Goal: Check status: Check status

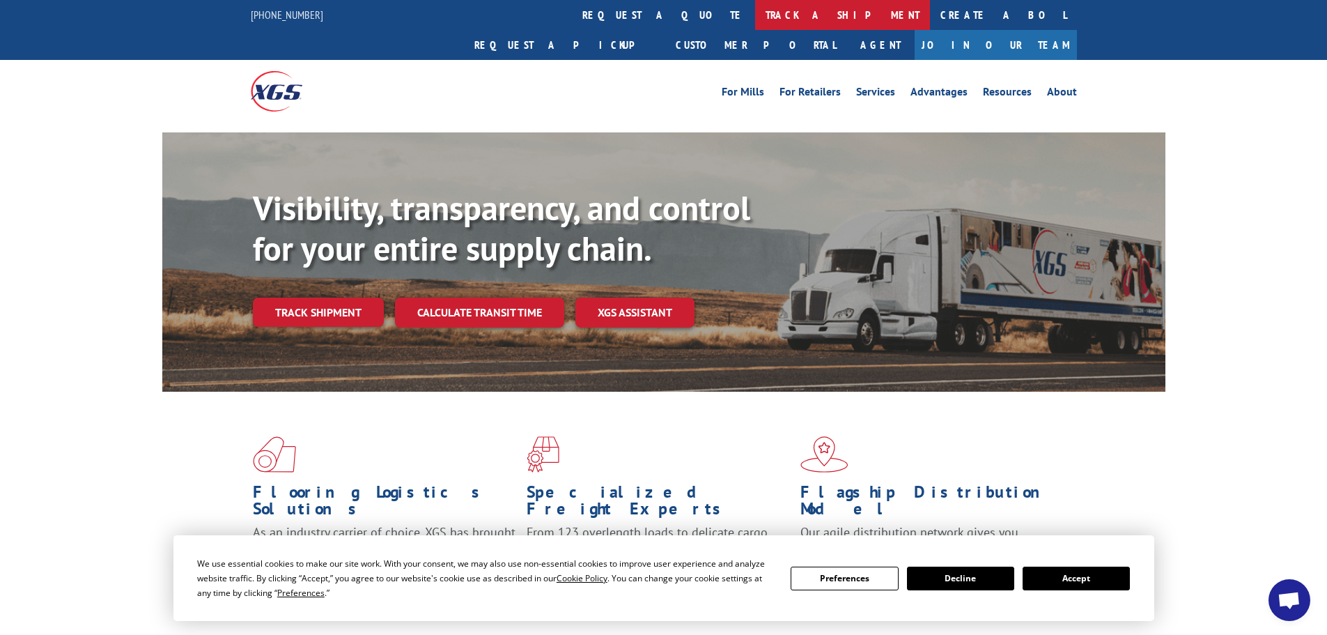
click at [755, 15] on link "track a shipment" at bounding box center [842, 15] width 175 height 30
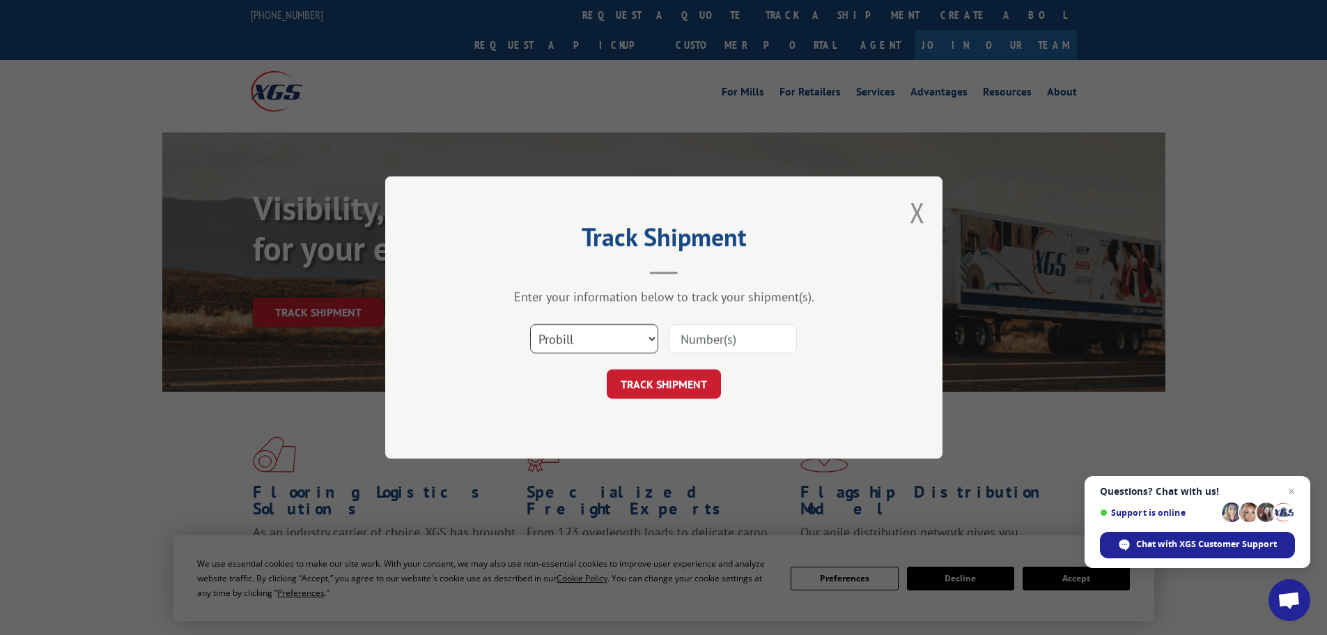
click at [644, 340] on select "Select category... Probill BOL PO" at bounding box center [594, 338] width 128 height 29
select select "bol"
click at [530, 324] on select "Select category... Probill BOL PO" at bounding box center [594, 338] width 128 height 29
click at [722, 341] on input at bounding box center [733, 338] width 128 height 29
type input "3371843"
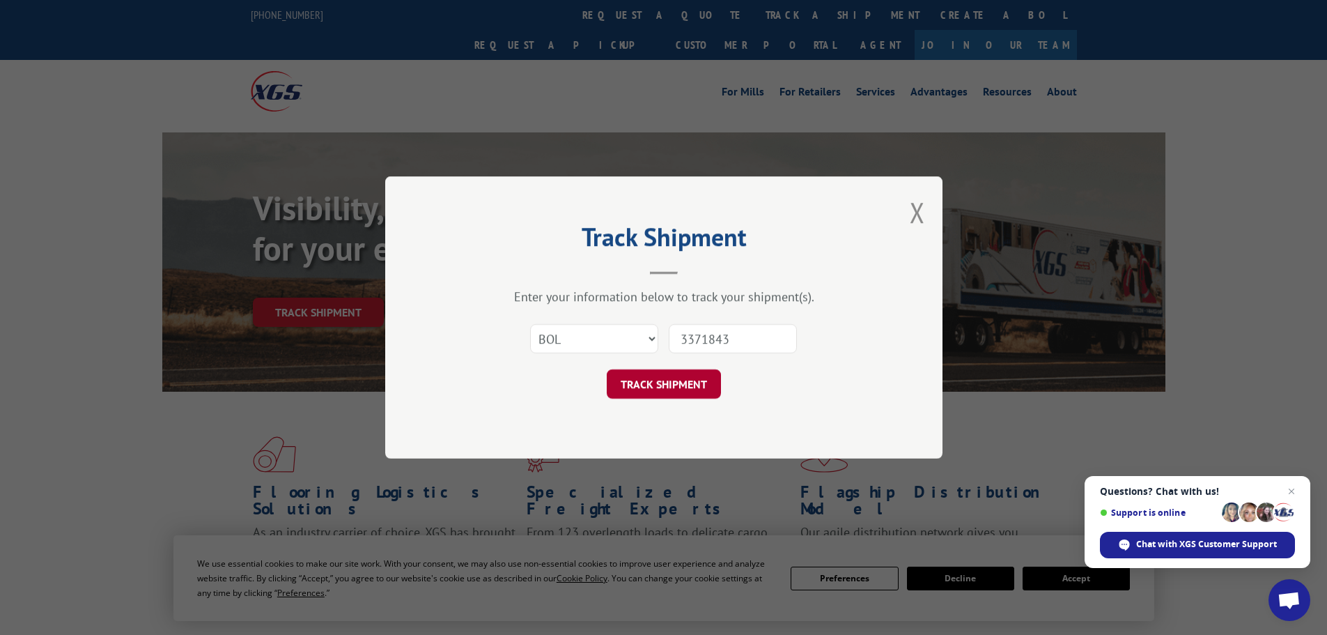
click at [669, 388] on button "TRACK SHIPMENT" at bounding box center [664, 383] width 114 height 29
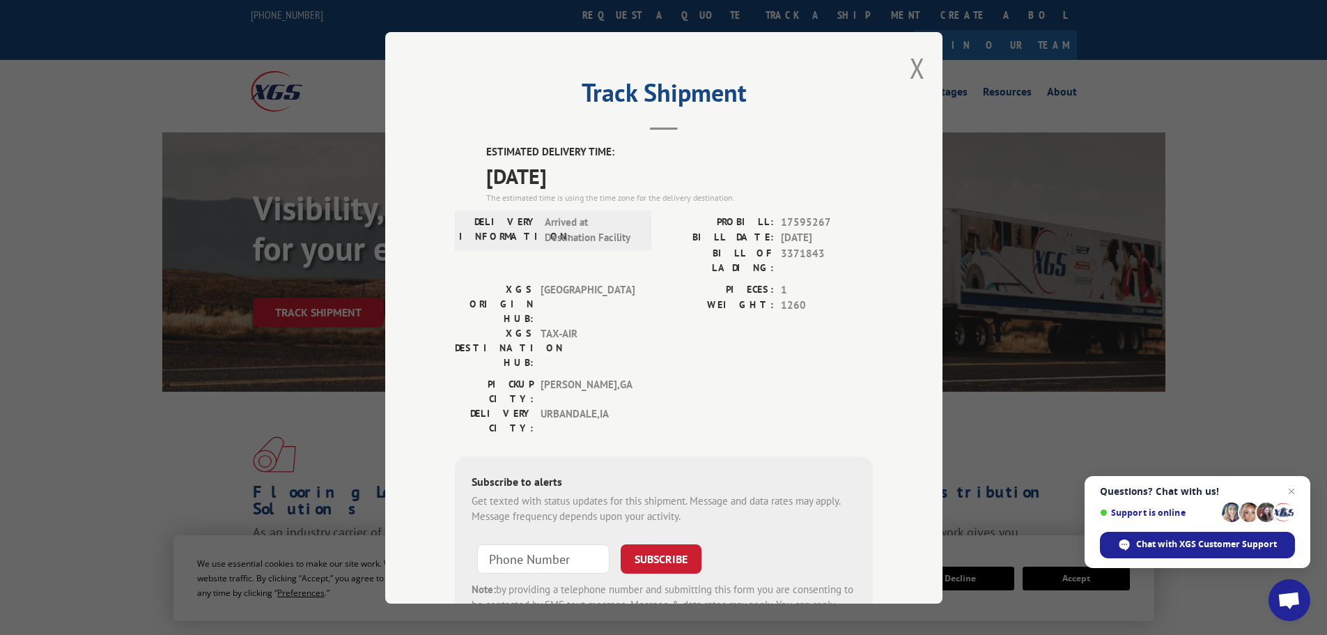
drag, startPoint x: 915, startPoint y: 70, endPoint x: 1162, endPoint y: 52, distance: 248.0
click at [1162, 52] on div "Track Shipment ESTIMATED DELIVERY TIME: [DATE] The estimated time is using the …" at bounding box center [663, 317] width 1327 height 635
click at [913, 72] on button "Close modal" at bounding box center [917, 67] width 15 height 37
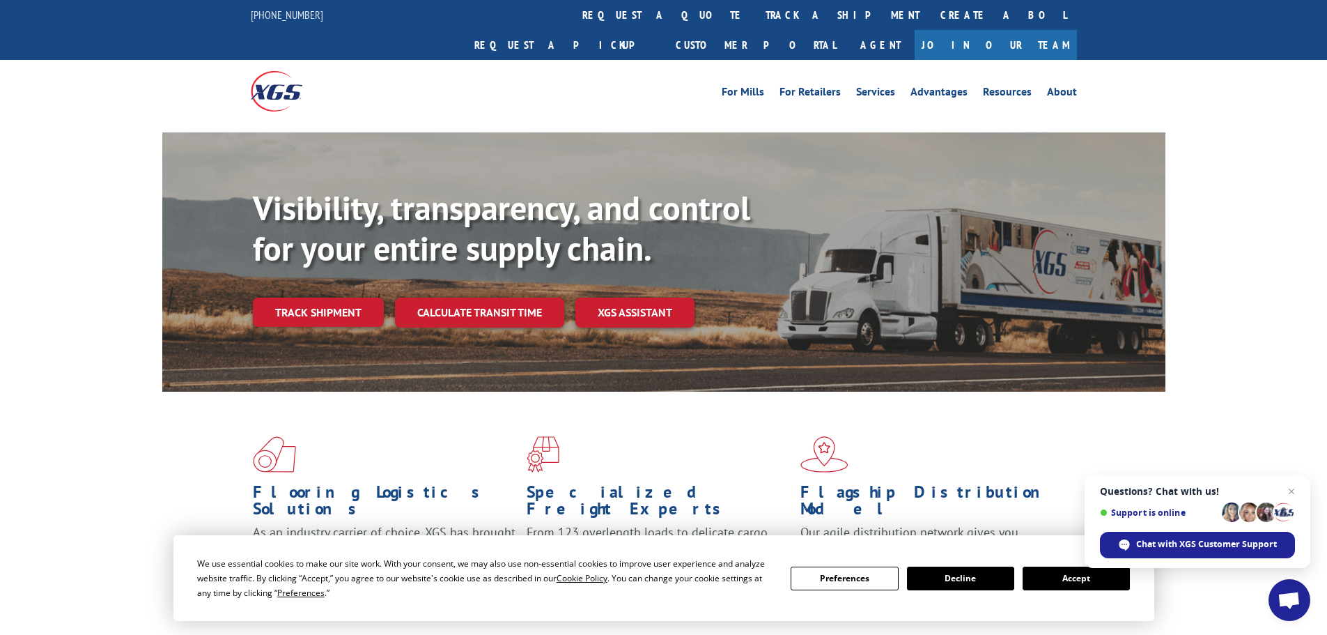
click at [622, 81] on div "For Mills For Retailers Services Advantages Resources About For Mills For Retai…" at bounding box center [767, 91] width 620 height 21
